Goal: Transaction & Acquisition: Purchase product/service

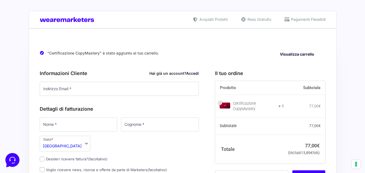
click at [195, 74] on link "Accedi" at bounding box center [192, 73] width 13 height 5
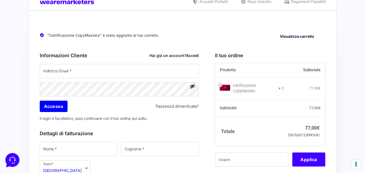
scroll to position [27, 0]
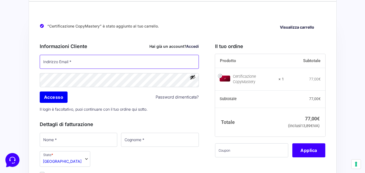
click at [164, 61] on input "Indirizzo Email *" at bounding box center [119, 62] width 159 height 14
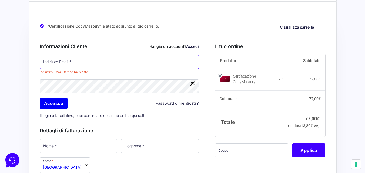
type input "[EMAIL_ADDRESS][DOMAIN_NAME]"
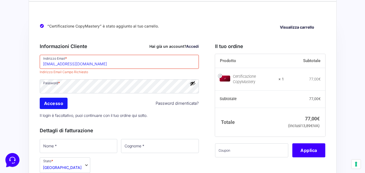
click at [57, 104] on div "Password * Accesso Password dimenticata? Il login è facoltativo, puoi continuar…" at bounding box center [119, 100] width 163 height 42
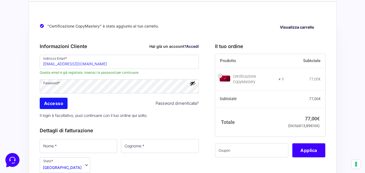
click at [60, 105] on input "Accesso" at bounding box center [54, 103] width 28 height 11
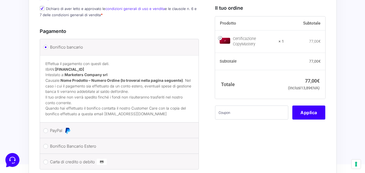
scroll to position [189, 0]
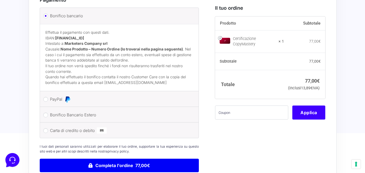
click at [110, 111] on label "Bonifico Bancario Estero" at bounding box center [118, 115] width 137 height 8
click at [48, 113] on input "Bonifico Bancario Estero" at bounding box center [45, 115] width 5 height 5
radio input "true"
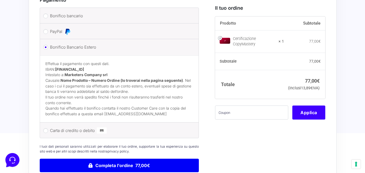
click at [82, 127] on label "Carta di credito o debito" at bounding box center [118, 131] width 137 height 8
click at [48, 128] on input "Carta di credito o debito" at bounding box center [45, 130] width 5 height 5
radio input "true"
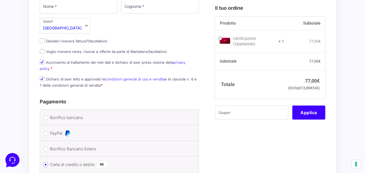
scroll to position [0, 0]
